Goal: Check status: Check status

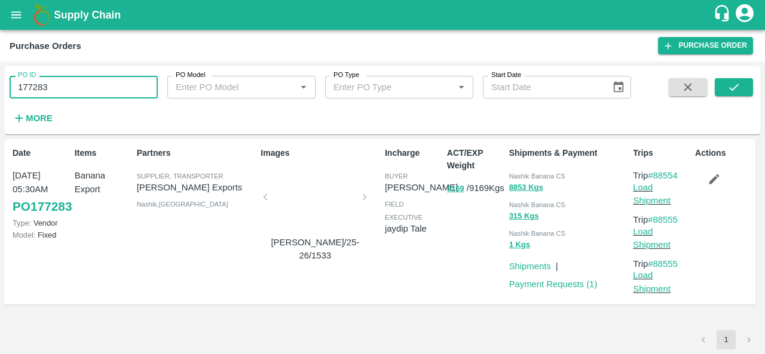
click at [56, 88] on input "177283" at bounding box center [84, 87] width 148 height 23
paste input "text"
click at [725, 81] on button "submit" at bounding box center [734, 87] width 38 height 18
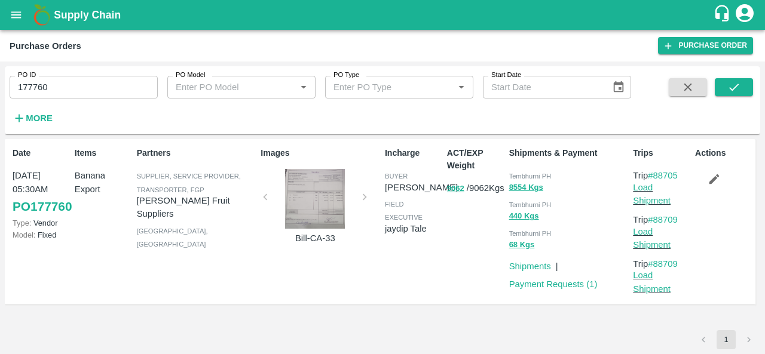
click at [519, 174] on span "Tembhurni PH" at bounding box center [530, 176] width 42 height 7
copy div "Tembhurni PH 8554 Kgs"
click at [93, 97] on input "177760" at bounding box center [84, 87] width 148 height 23
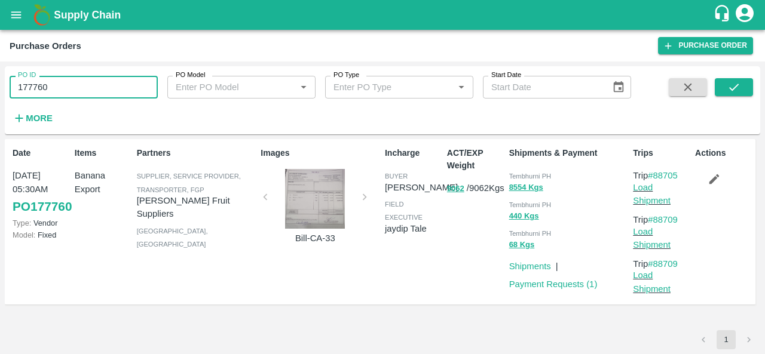
click at [93, 97] on input "177760" at bounding box center [84, 87] width 148 height 23
paste input "text"
click at [736, 90] on icon "submit" at bounding box center [733, 87] width 13 height 13
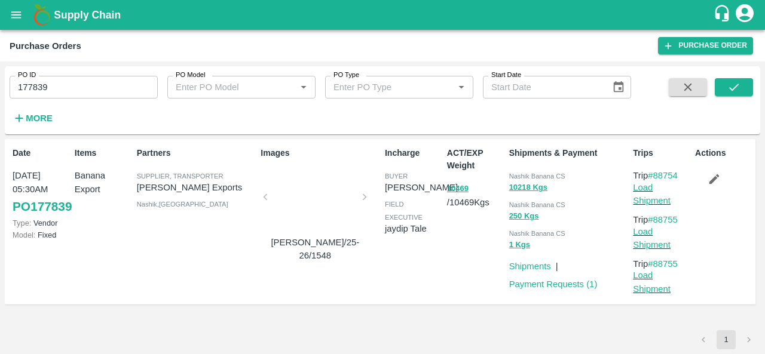
click at [517, 178] on span "Nashik Banana CS" at bounding box center [537, 176] width 56 height 7
copy div "Nashik Banana CS 10218 Kgs"
click at [114, 93] on input "177839" at bounding box center [84, 87] width 148 height 23
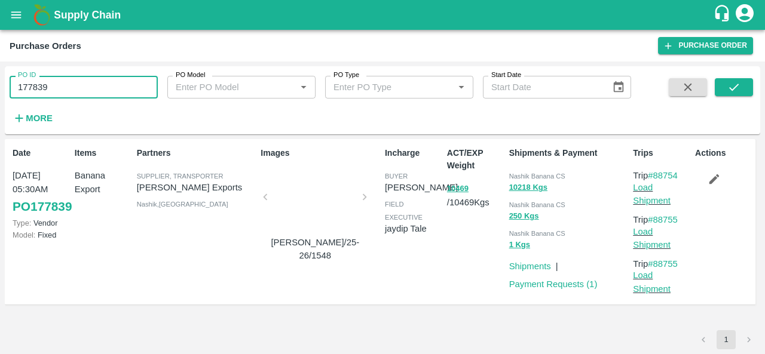
click at [114, 93] on input "177839" at bounding box center [84, 87] width 148 height 23
paste input "text"
type input "178934"
click at [739, 81] on icon "submit" at bounding box center [733, 87] width 13 height 13
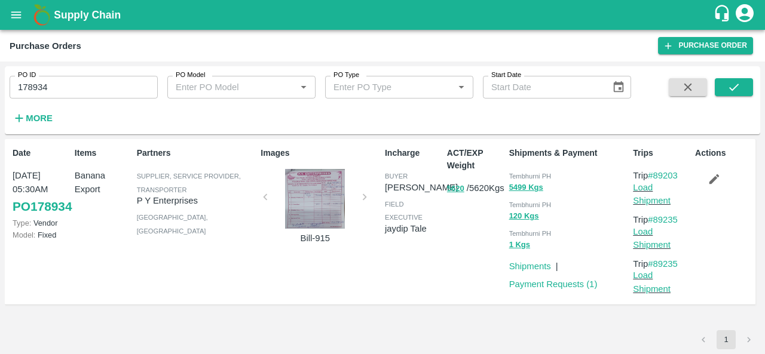
click at [522, 173] on span "Tembhurni PH" at bounding box center [530, 176] width 42 height 7
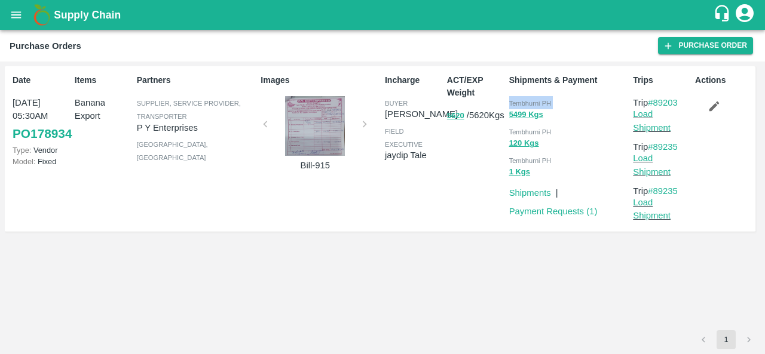
click at [517, 100] on span "Tembhurni PH" at bounding box center [530, 103] width 42 height 7
copy div "Tembhurni PH 5499 Kgs"
click at [764, 143] on div "PO ID 178934 PO ID PO Model PO Model   * PO Type PO Type   * Start Date Start D…" at bounding box center [382, 208] width 765 height 293
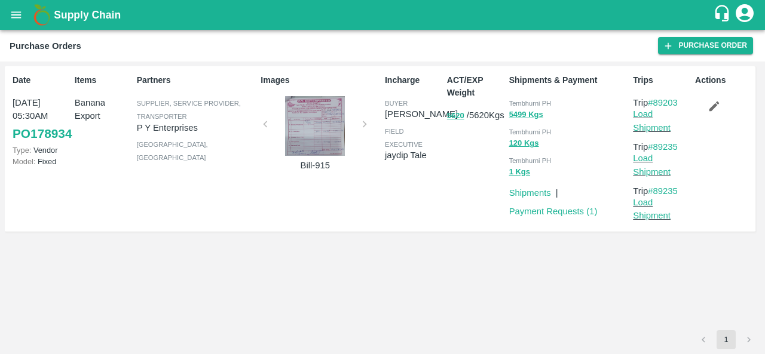
click at [730, 180] on div "Actions" at bounding box center [721, 149] width 62 height 160
click at [14, 16] on icon "open drawer" at bounding box center [16, 14] width 13 height 13
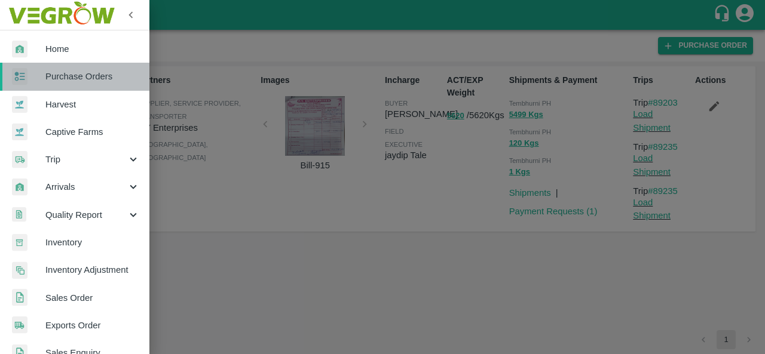
click at [87, 79] on span "Purchase Orders" at bounding box center [92, 76] width 94 height 13
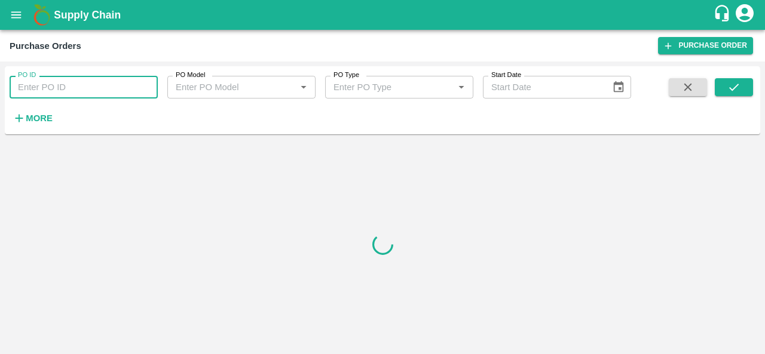
click at [90, 91] on input "PO ID" at bounding box center [84, 87] width 148 height 23
paste input "178349"
type input "178349"
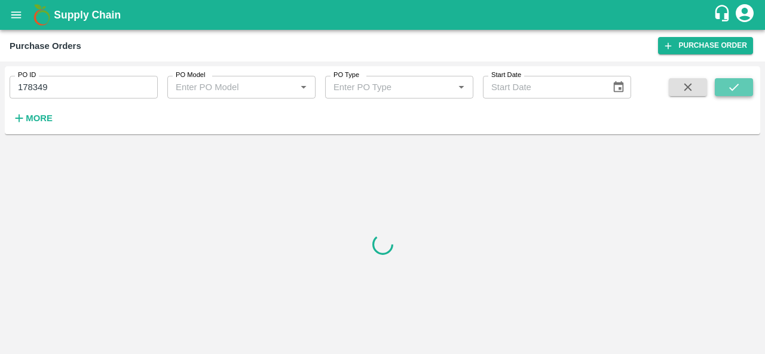
click at [743, 85] on button "submit" at bounding box center [734, 87] width 38 height 18
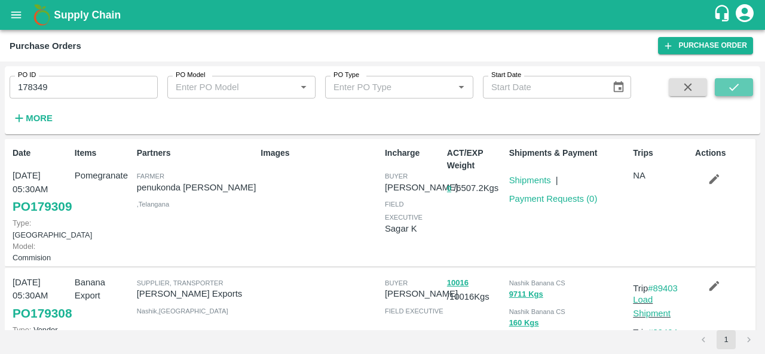
click at [731, 85] on icon "submit" at bounding box center [733, 87] width 13 height 13
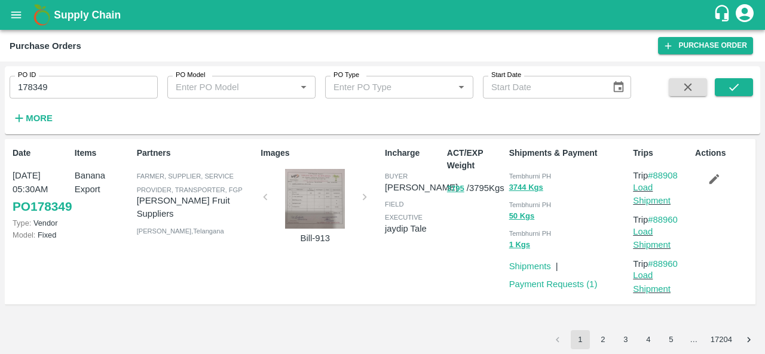
click at [524, 174] on span "Tembhurni PH" at bounding box center [530, 176] width 42 height 7
copy div "Tembhurni PH 3744 Kgs"
